Goal: Information Seeking & Learning: Stay updated

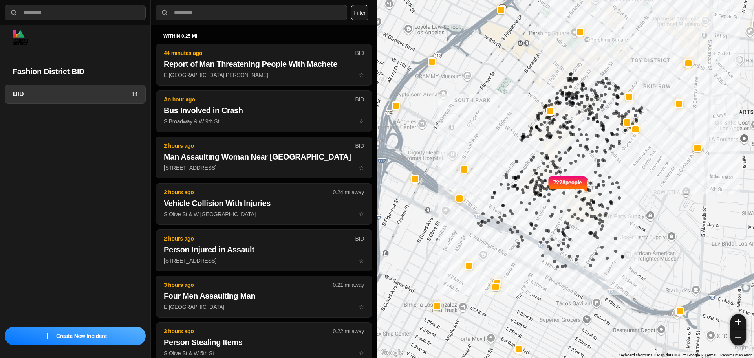
select select "*"
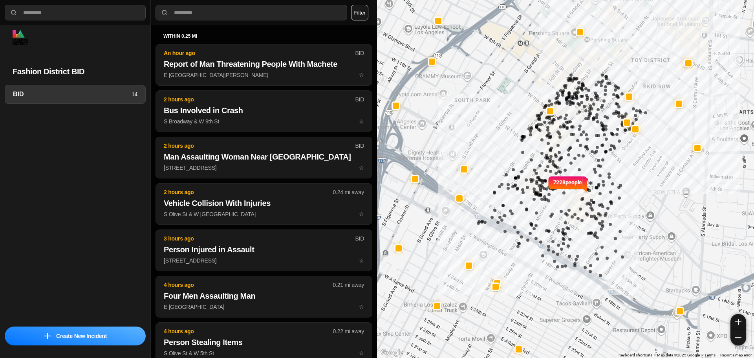
select select "*"
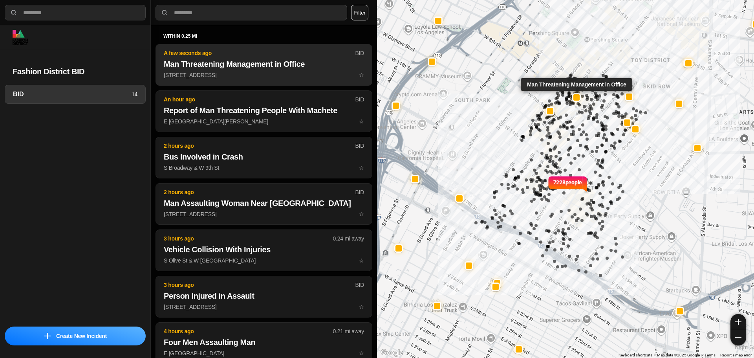
click at [242, 59] on h2 "Man Threatening Management in Office" at bounding box center [264, 64] width 200 height 11
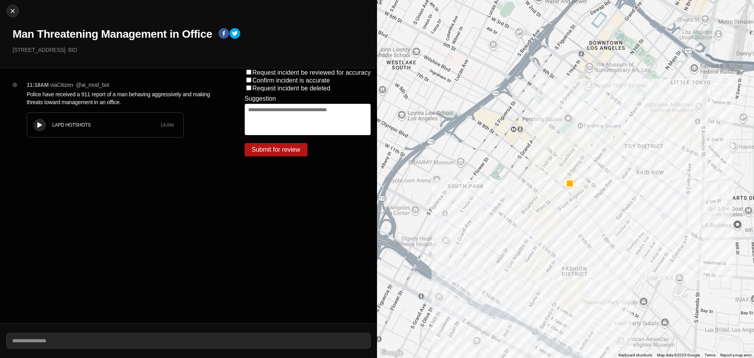
click at [38, 122] on div at bounding box center [40, 125] width 8 height 6
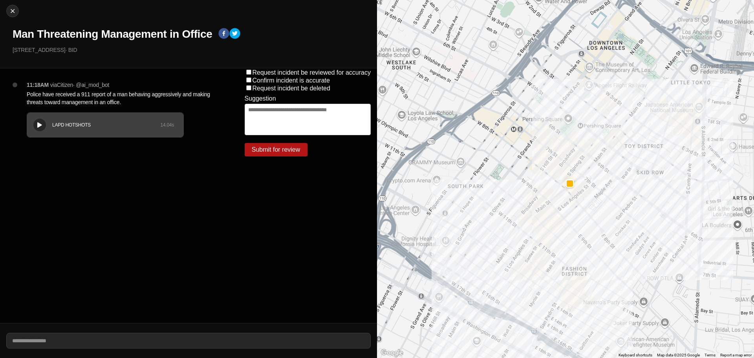
click at [31, 124] on div "LAPD HOTSHOTS 14.04 s" at bounding box center [105, 125] width 156 height 24
click at [14, 6] on button "Close" at bounding box center [12, 11] width 13 height 13
select select "*"
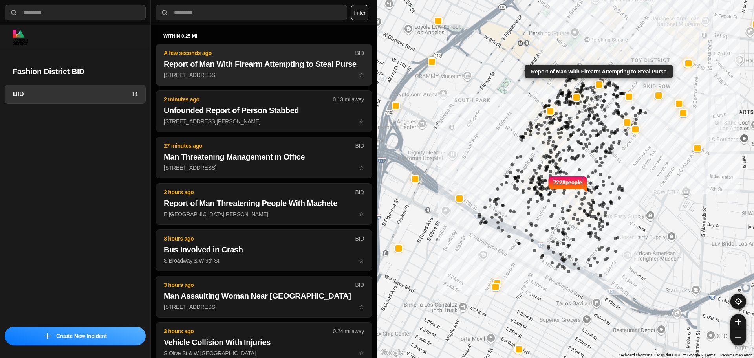
click at [266, 70] on button "A few seconds ago BID Report of Man With Firearm Attempting to Steal Purse 625 …" at bounding box center [264, 65] width 217 height 42
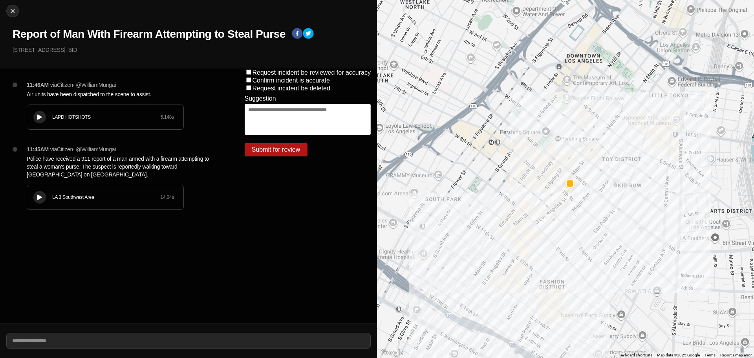
click at [40, 191] on button at bounding box center [39, 197] width 13 height 13
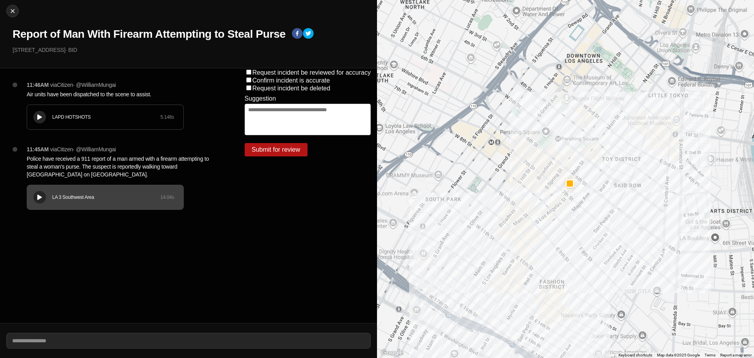
click at [108, 199] on div "LA 3 Southwest Area" at bounding box center [106, 197] width 108 height 6
click at [43, 117] on div at bounding box center [40, 117] width 8 height 6
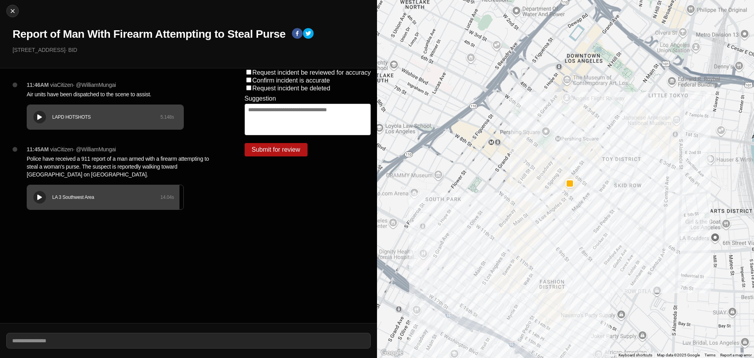
click at [72, 199] on div "LA 3 Southwest Area" at bounding box center [106, 197] width 108 height 6
click at [14, 8] on img at bounding box center [13, 11] width 8 height 8
select select "*"
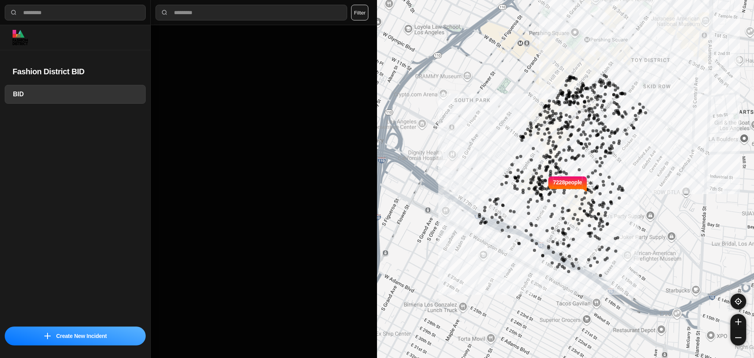
select select "*"
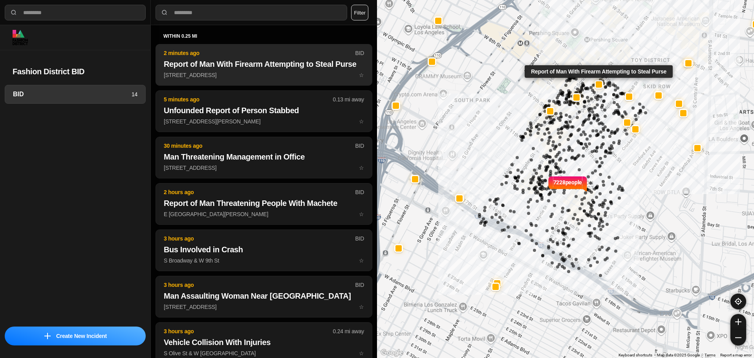
click at [274, 64] on h2 "Report of Man With Firearm Attempting to Steal Purse" at bounding box center [264, 64] width 200 height 11
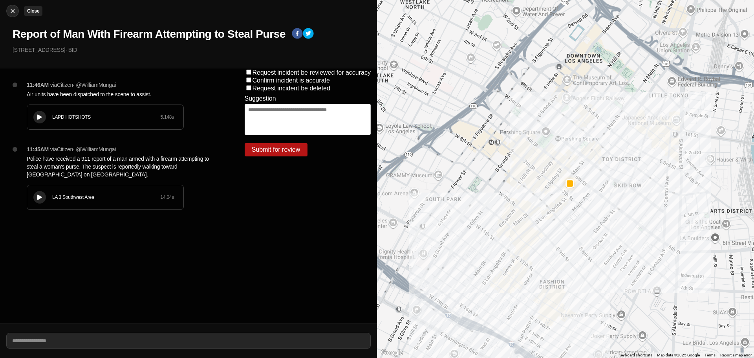
click at [14, 10] on img at bounding box center [13, 11] width 8 height 8
select select "*"
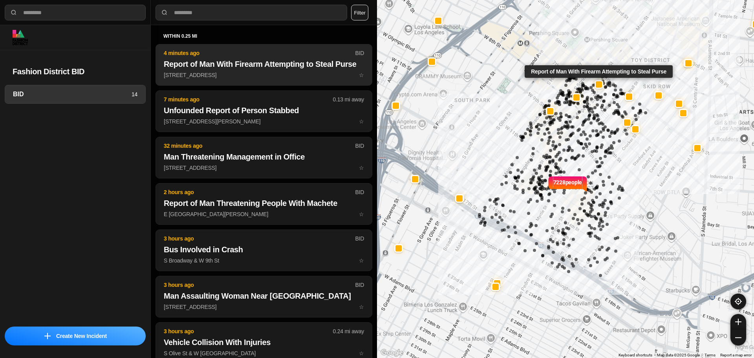
click at [324, 57] on button "4 minutes ago BID Report of Man With Firearm Attempting to Steal Purse 625 Sout…" at bounding box center [264, 65] width 217 height 42
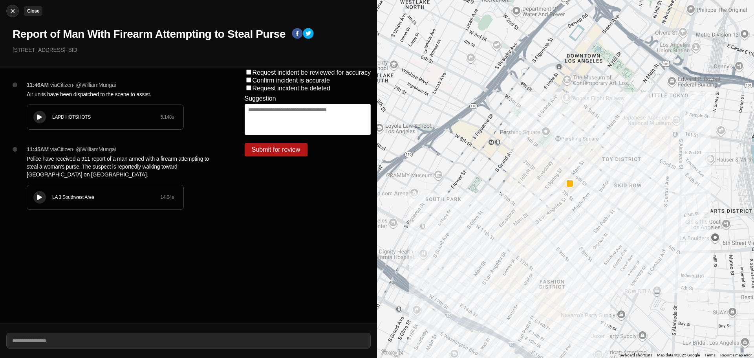
click at [11, 8] on img at bounding box center [13, 11] width 8 height 8
select select "*"
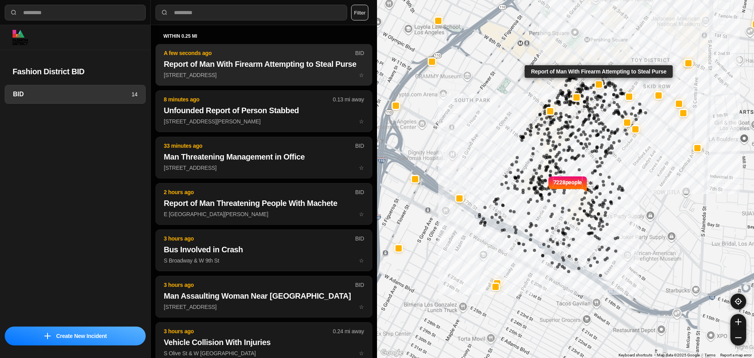
click at [271, 61] on h2 "Report of Man With Firearm Attempting to Steal Purse" at bounding box center [264, 64] width 200 height 11
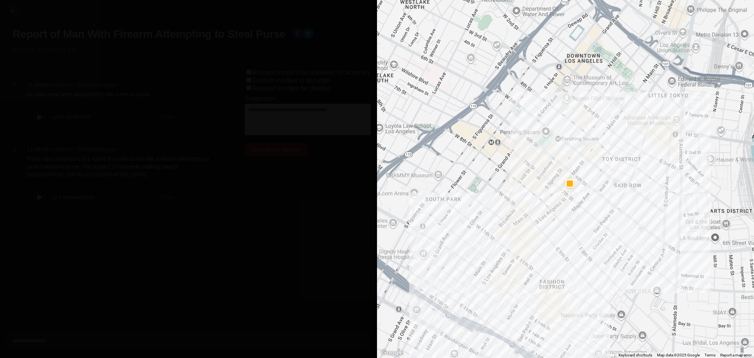
click at [40, 117] on icon at bounding box center [39, 117] width 5 height 5
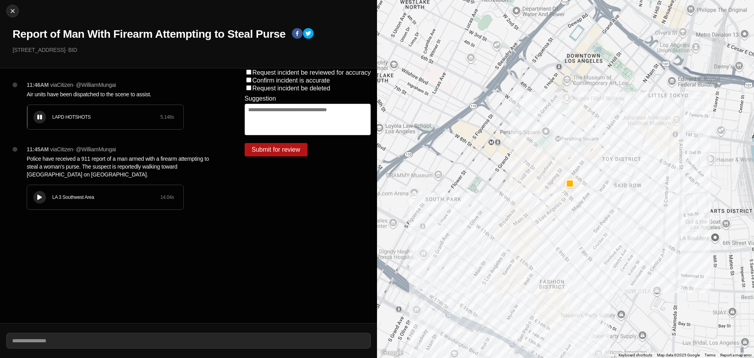
click at [139, 115] on div "LAPD HOTSHOTS" at bounding box center [106, 117] width 108 height 6
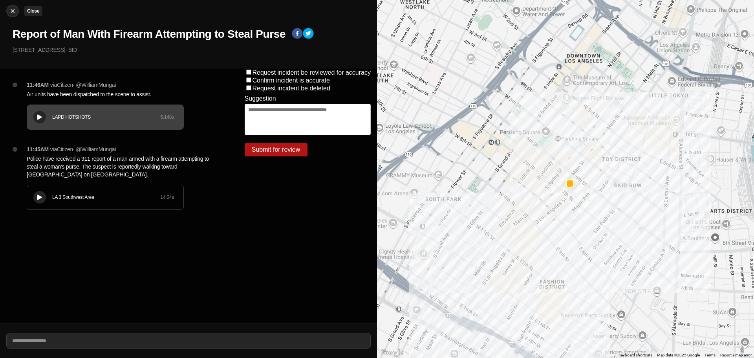
click at [14, 9] on img at bounding box center [13, 11] width 8 height 8
select select "*"
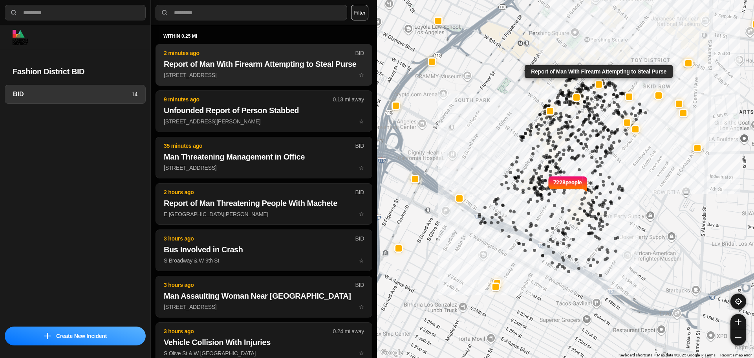
click at [211, 70] on button "2 minutes ago BID Report of Man With Firearm Attempting to Steal Purse 625 Sout…" at bounding box center [264, 65] width 217 height 42
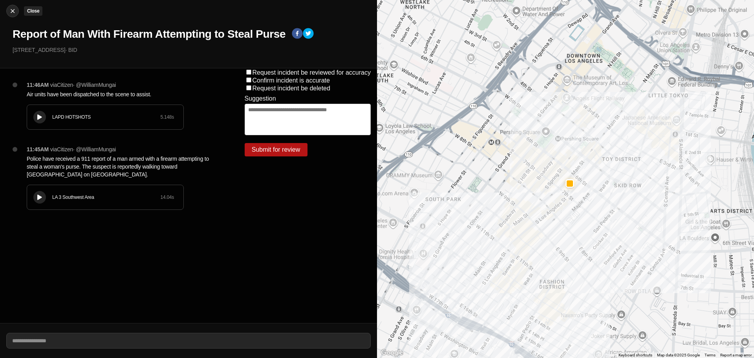
click at [13, 15] on img at bounding box center [13, 11] width 8 height 8
select select "*"
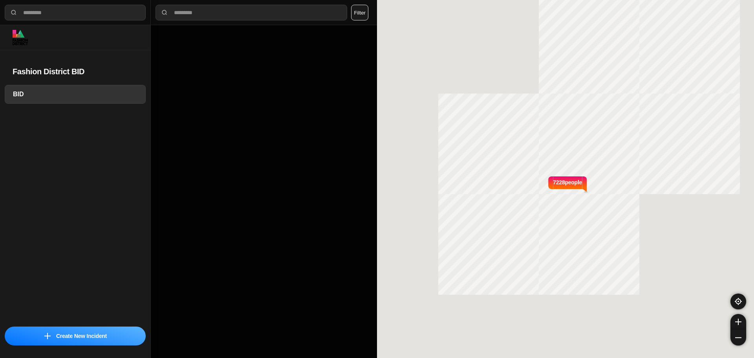
select select "*"
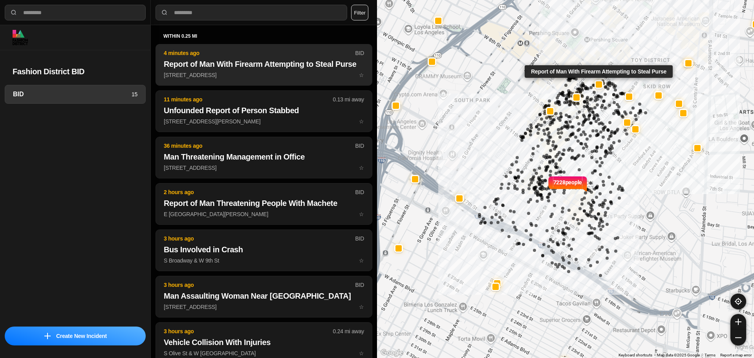
click at [240, 67] on h2 "Report of Man With Firearm Attempting to Steal Purse" at bounding box center [264, 64] width 200 height 11
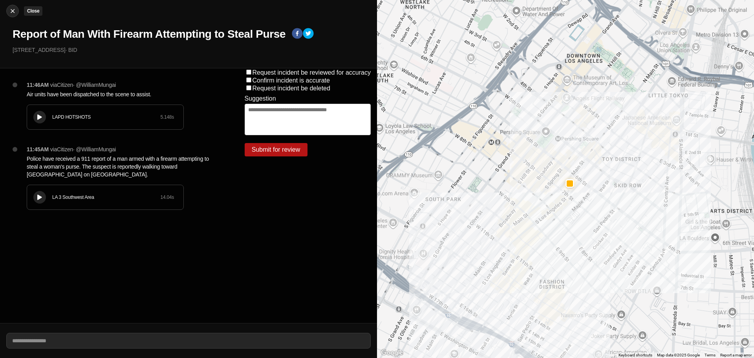
click at [12, 11] on img at bounding box center [13, 11] width 8 height 8
select select "*"
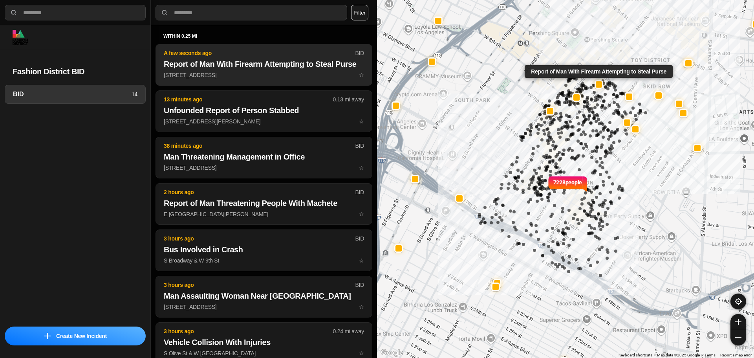
click at [227, 83] on button "A few seconds ago BID Report of Man With Firearm Attempting to Steal Purse 625 …" at bounding box center [264, 65] width 217 height 42
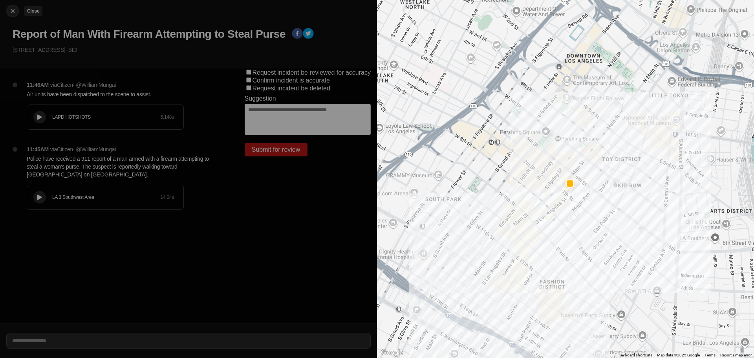
click at [9, 11] on img at bounding box center [13, 11] width 8 height 8
select select "*"
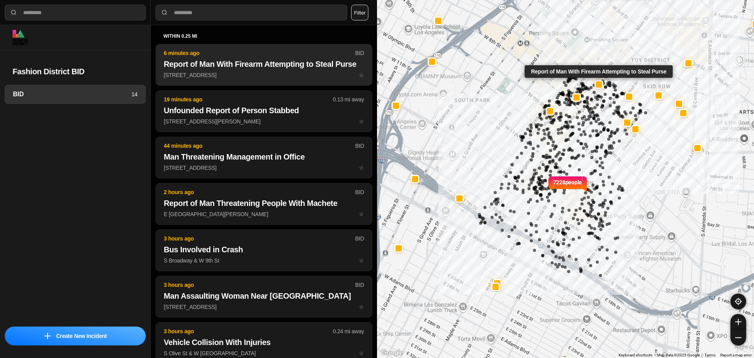
click at [213, 62] on h2 "Report of Man With Firearm Attempting to Steal Purse" at bounding box center [264, 64] width 200 height 11
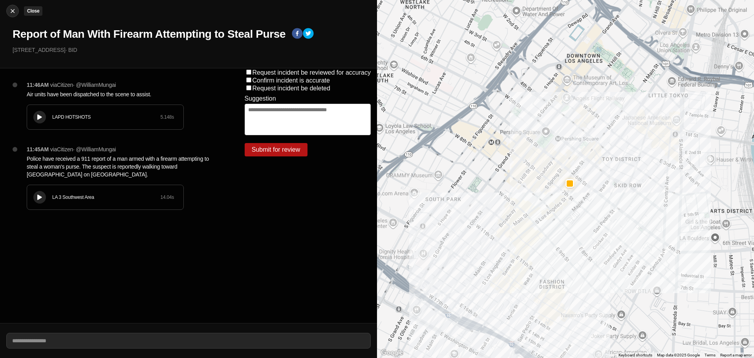
click at [16, 15] on img at bounding box center [13, 11] width 8 height 8
select select "*"
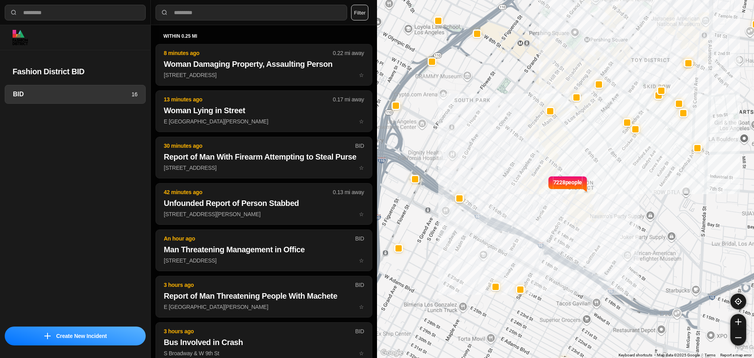
select select "*"
